Goal: Navigation & Orientation: Understand site structure

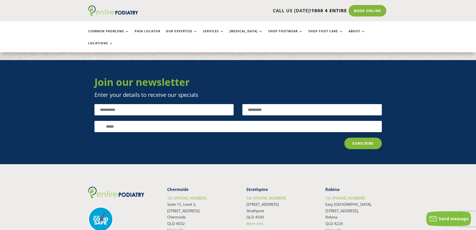
scroll to position [2220, 0]
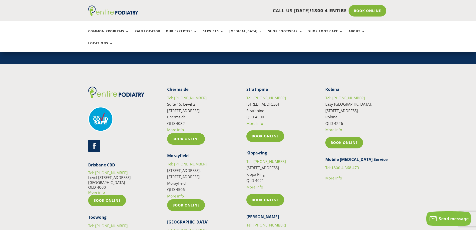
click at [96, 140] on link "Follow" at bounding box center [94, 146] width 12 height 12
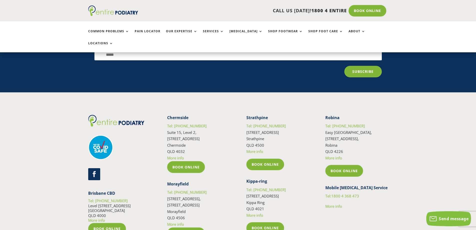
scroll to position [2217, 0]
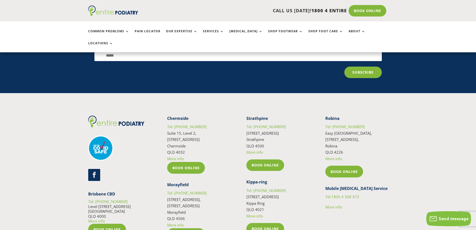
click at [97, 169] on link "Follow" at bounding box center [94, 175] width 12 height 12
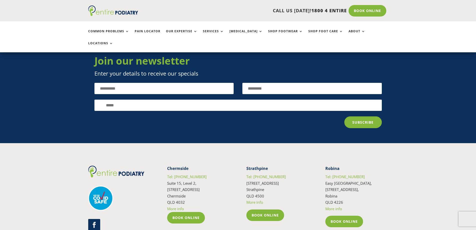
scroll to position [2022, 0]
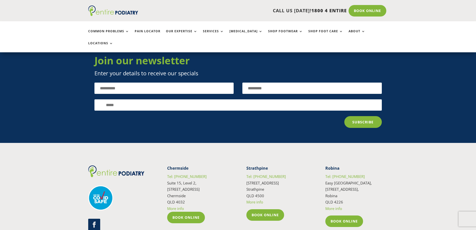
click at [98, 219] on link "Follow" at bounding box center [94, 225] width 12 height 12
